Goal: Task Accomplishment & Management: Complete application form

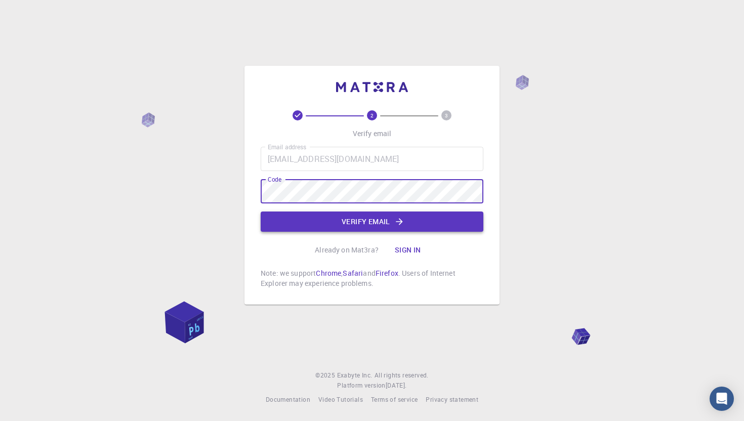
click at [293, 212] on button "Verify email" at bounding box center [372, 221] width 223 height 20
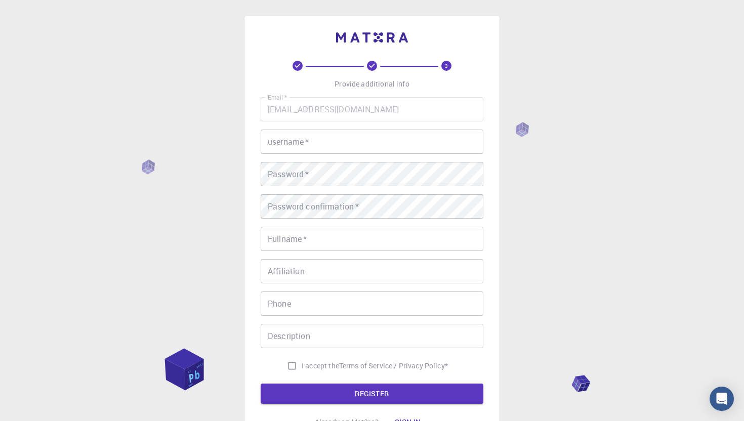
click at [307, 146] on div "username   * username   *" at bounding box center [372, 141] width 223 height 24
type input "hgfgfdjgf"
click at [289, 175] on div "Password   * Password   *" at bounding box center [372, 174] width 223 height 24
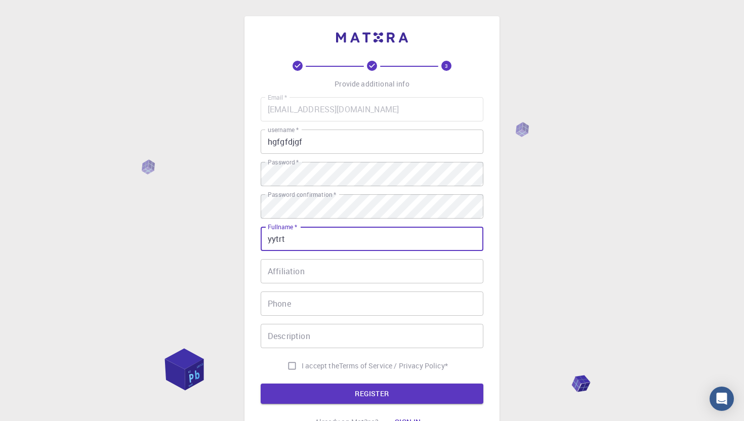
type input "yytrt"
click at [289, 364] on input "I accept the Terms of Service / Privacy Policy *" at bounding box center [291, 365] width 19 height 19
checkbox input "true"
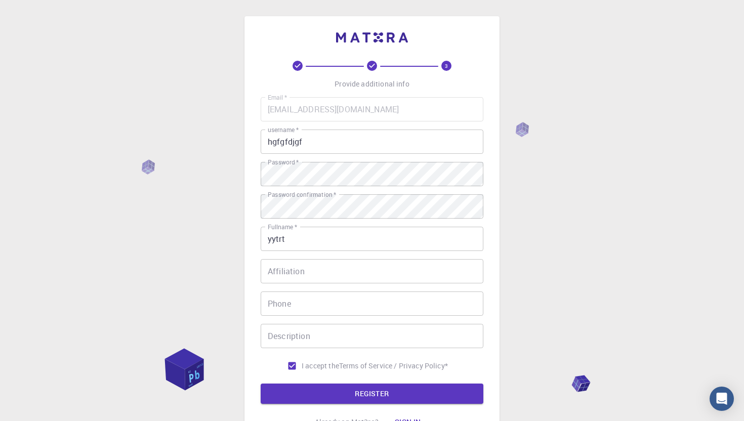
click at [293, 279] on input "Affiliation" at bounding box center [372, 271] width 223 height 24
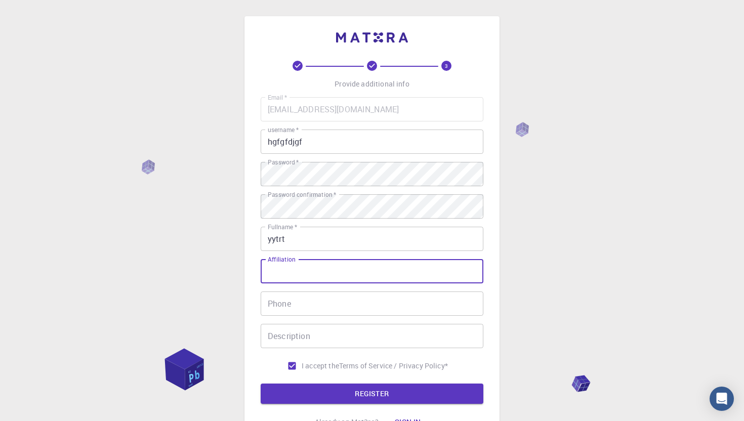
click at [289, 295] on input "Phone" at bounding box center [372, 303] width 223 height 24
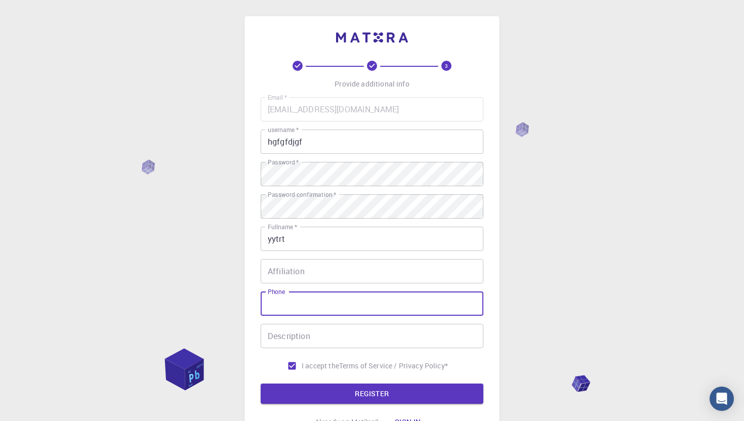
click at [317, 380] on form "Email   * [EMAIL_ADDRESS][DOMAIN_NAME] Email   * username   * hgfgfdjgf usernam…" at bounding box center [372, 250] width 223 height 307
click at [316, 386] on button "REGISTER" at bounding box center [372, 393] width 223 height 20
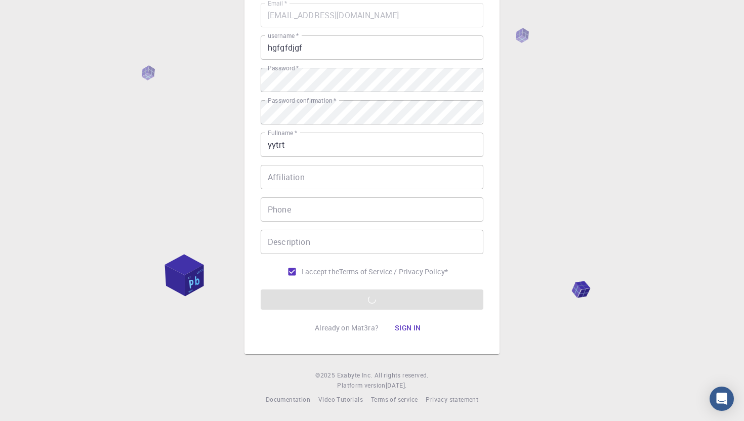
scroll to position [95, 0]
click at [375, 291] on form "Email   * [EMAIL_ADDRESS][DOMAIN_NAME] Email   * username   * hgfgfdjgf usernam…" at bounding box center [372, 156] width 223 height 307
